Goal: Task Accomplishment & Management: Complete application form

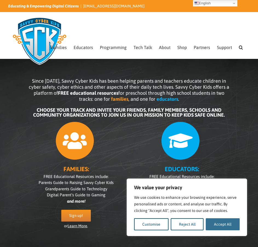
click at [223, 222] on button "Accept All" at bounding box center [223, 224] width 34 height 12
checkbox input "true"
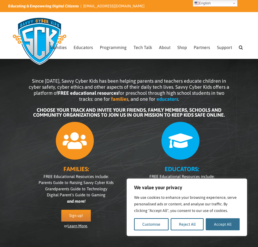
checkbox input "true"
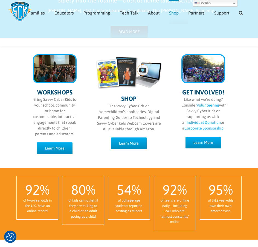
scroll to position [284, 0]
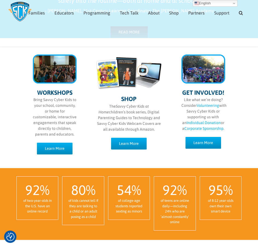
click at [216, 105] on link "Volunteering" at bounding box center [208, 105] width 22 height 4
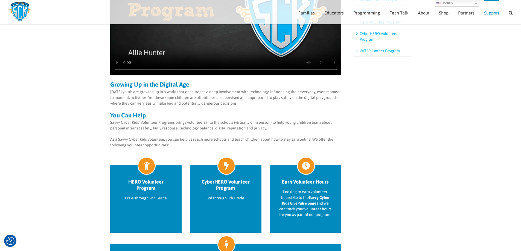
scroll to position [131, 0]
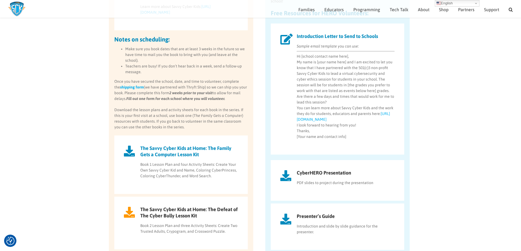
scroll to position [435, 0]
